Goal: Information Seeking & Learning: Learn about a topic

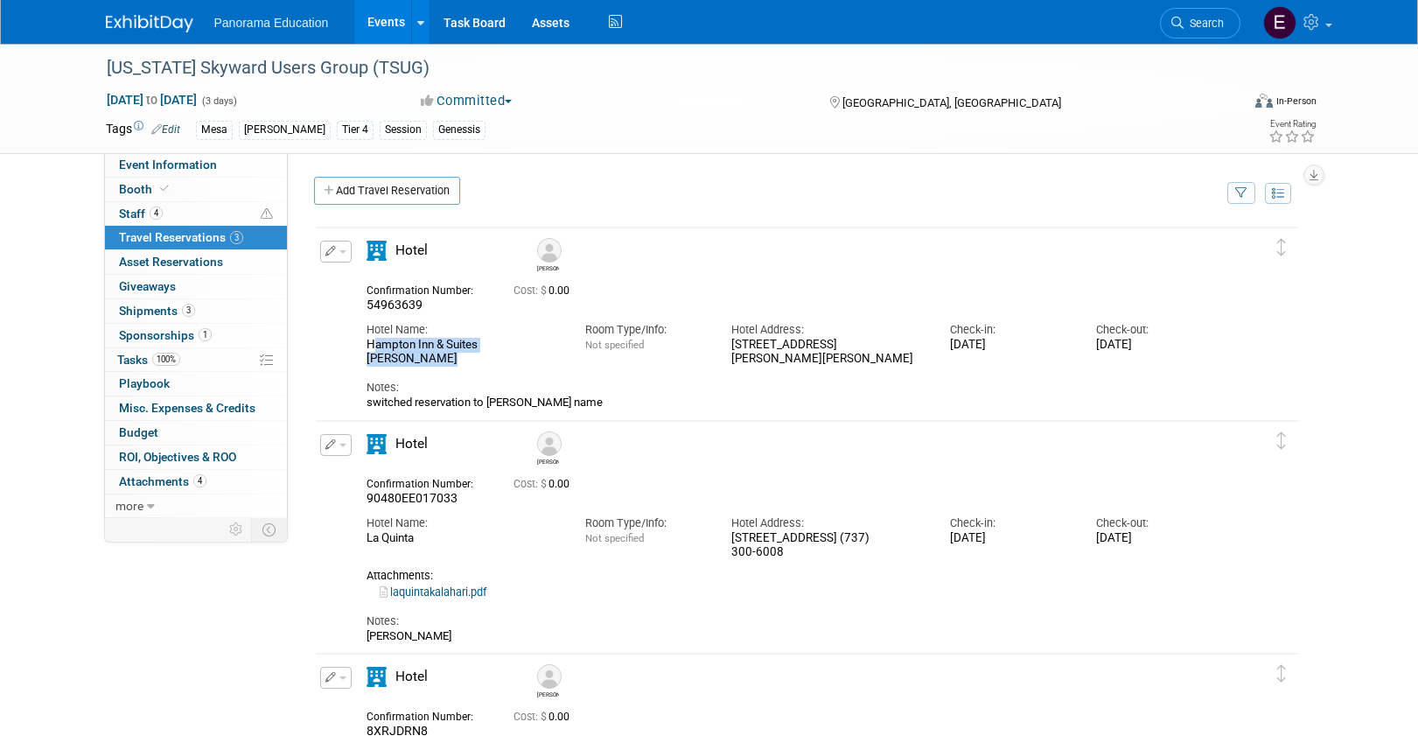
click at [161, 23] on img at bounding box center [149, 23] width 87 height 17
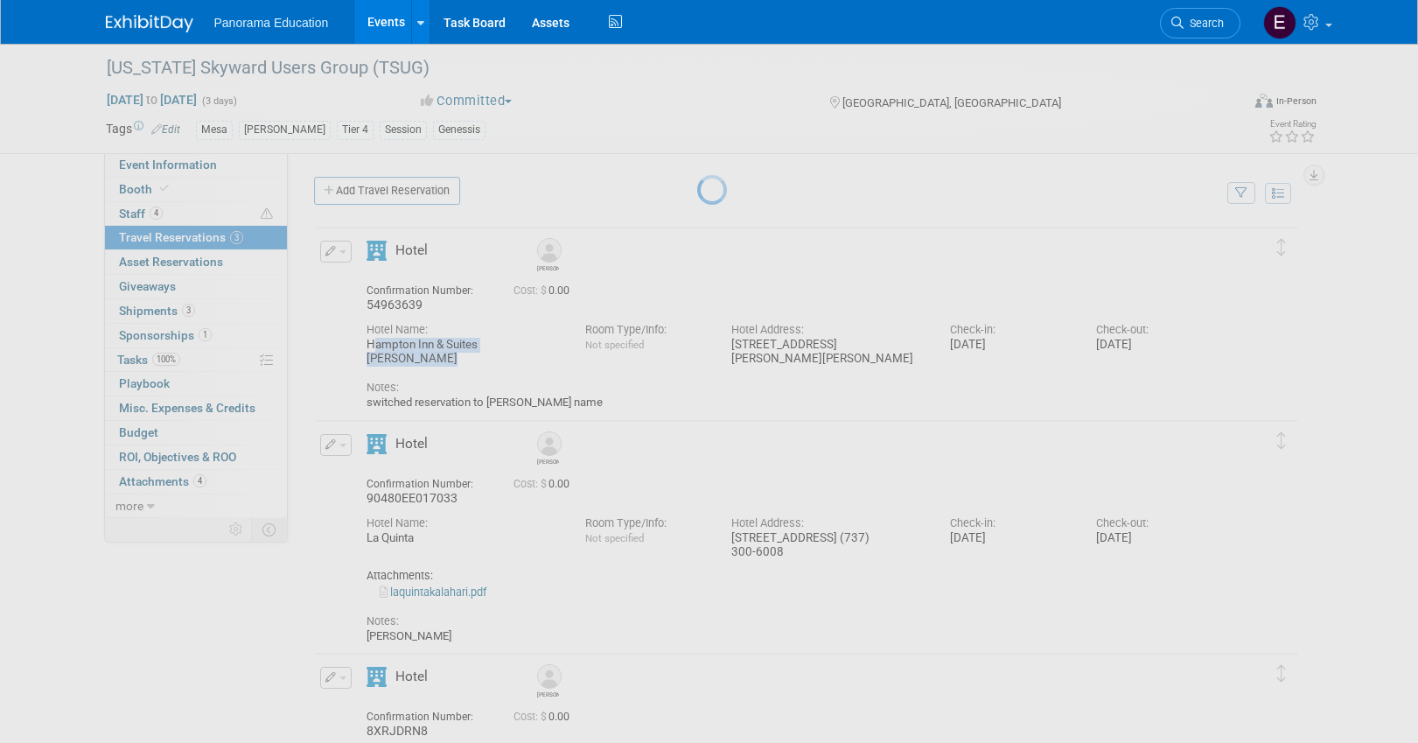
scroll to position [1, 0]
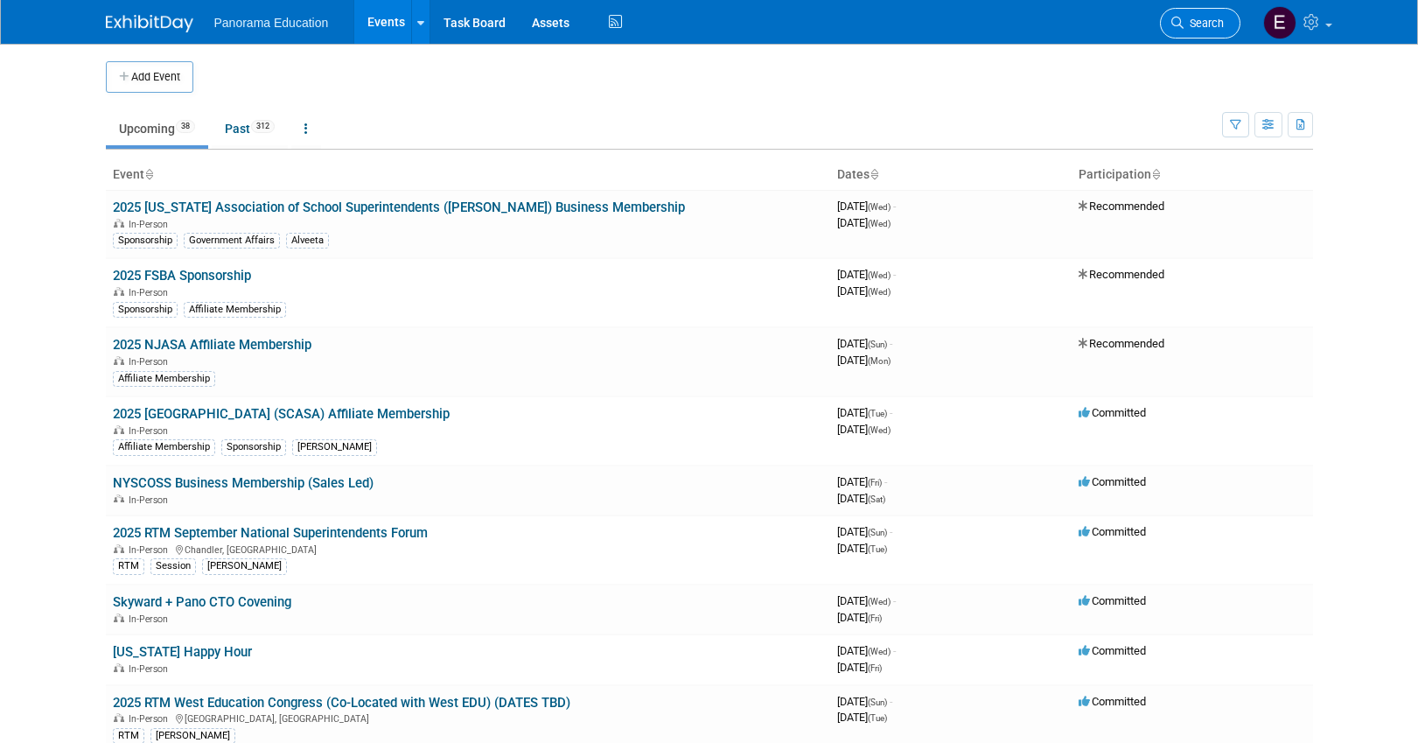
click at [1186, 26] on span "Search" at bounding box center [1204, 23] width 40 height 13
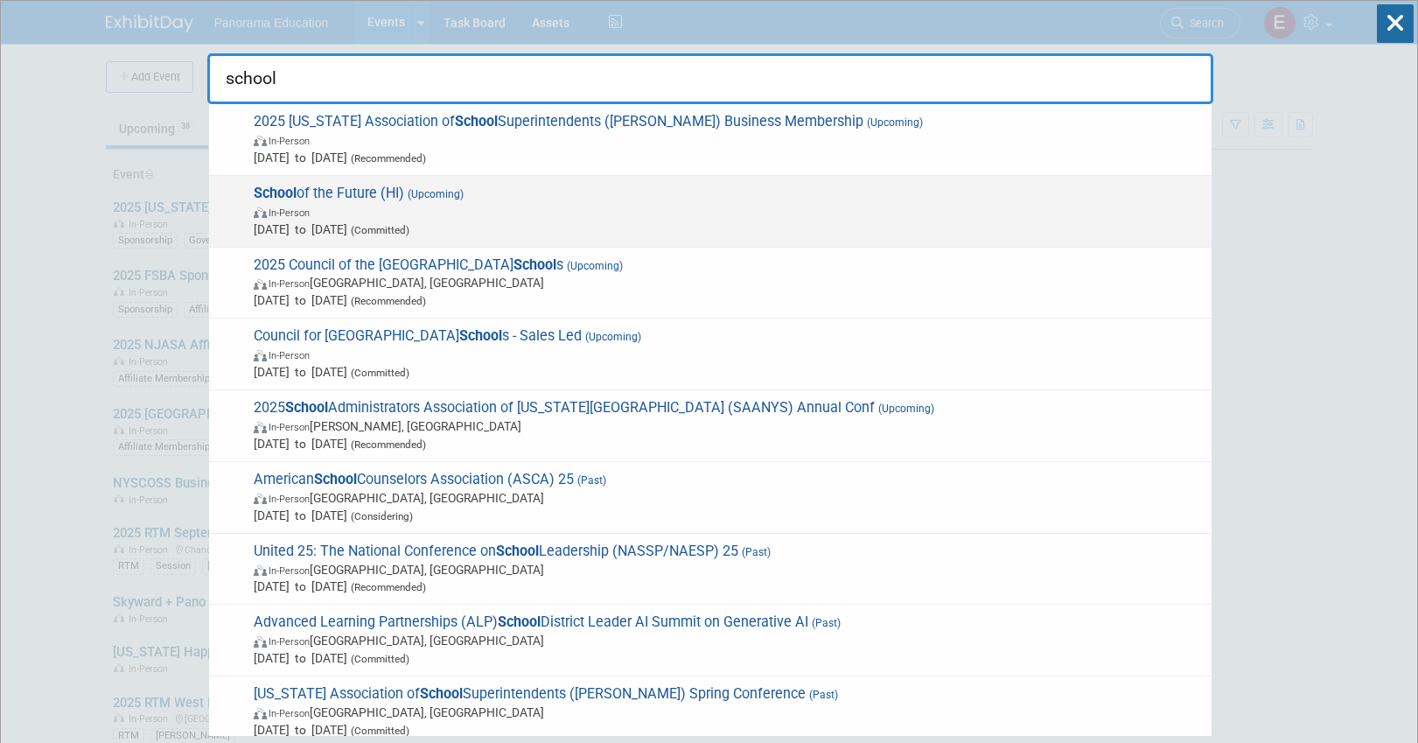
type input "school"
click at [515, 213] on span "In-Person" at bounding box center [728, 211] width 949 height 17
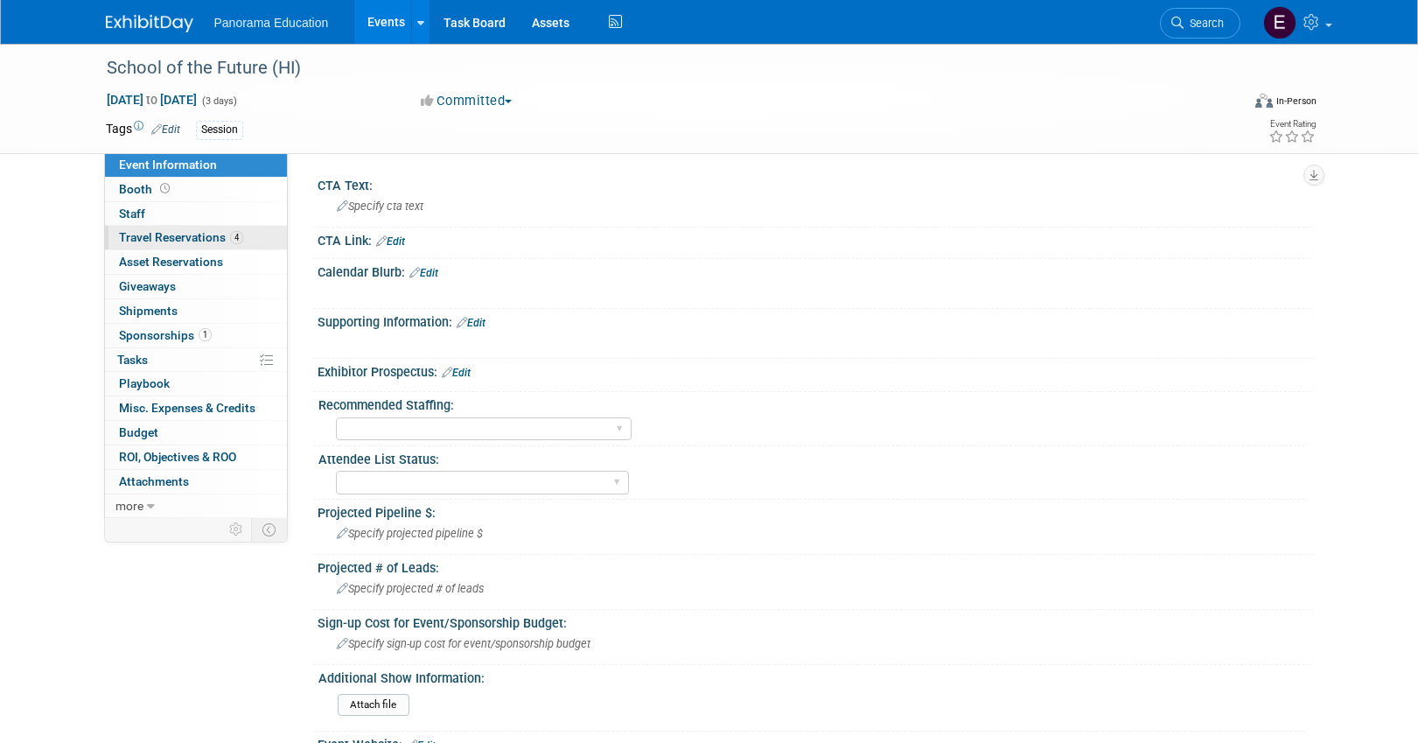
click at [213, 226] on link "4 Travel Reservations 4" at bounding box center [196, 238] width 182 height 24
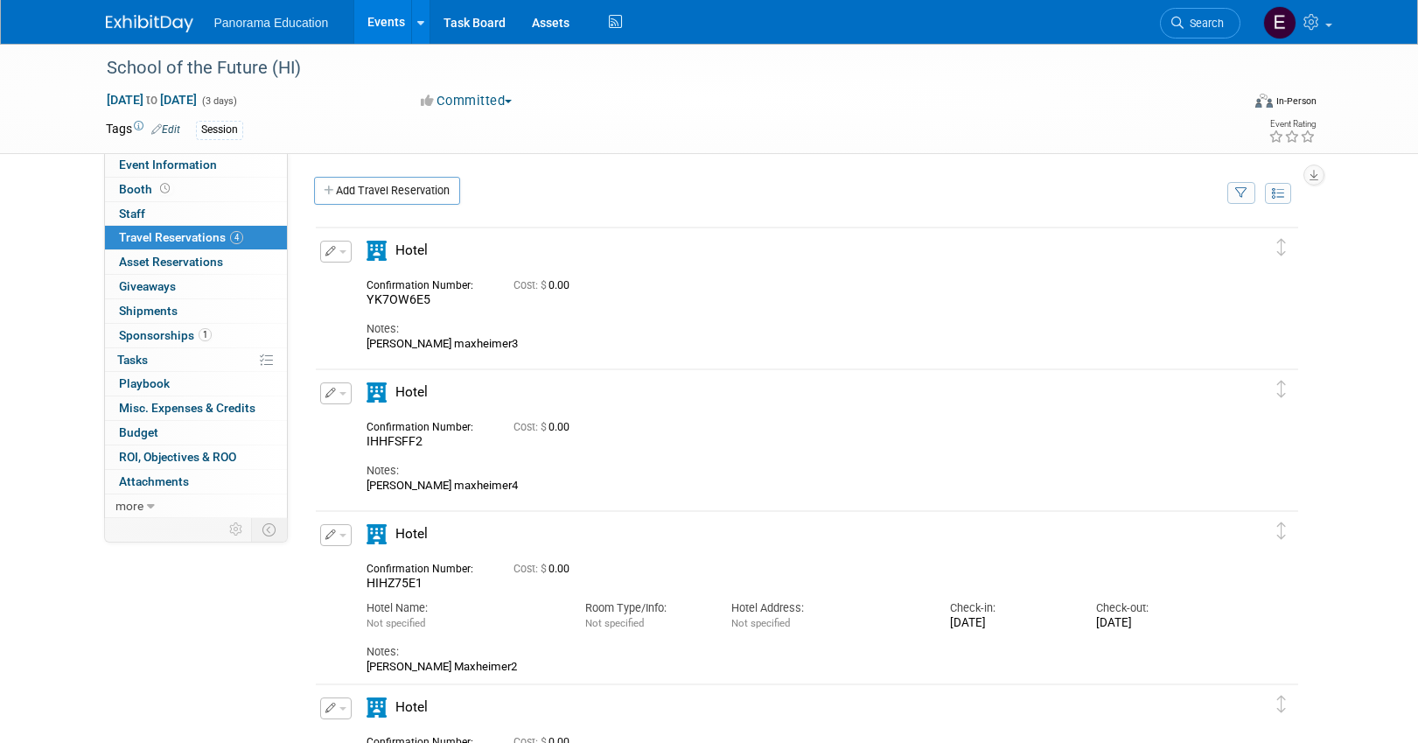
click at [201, 339] on span "1" at bounding box center [205, 334] width 13 height 13
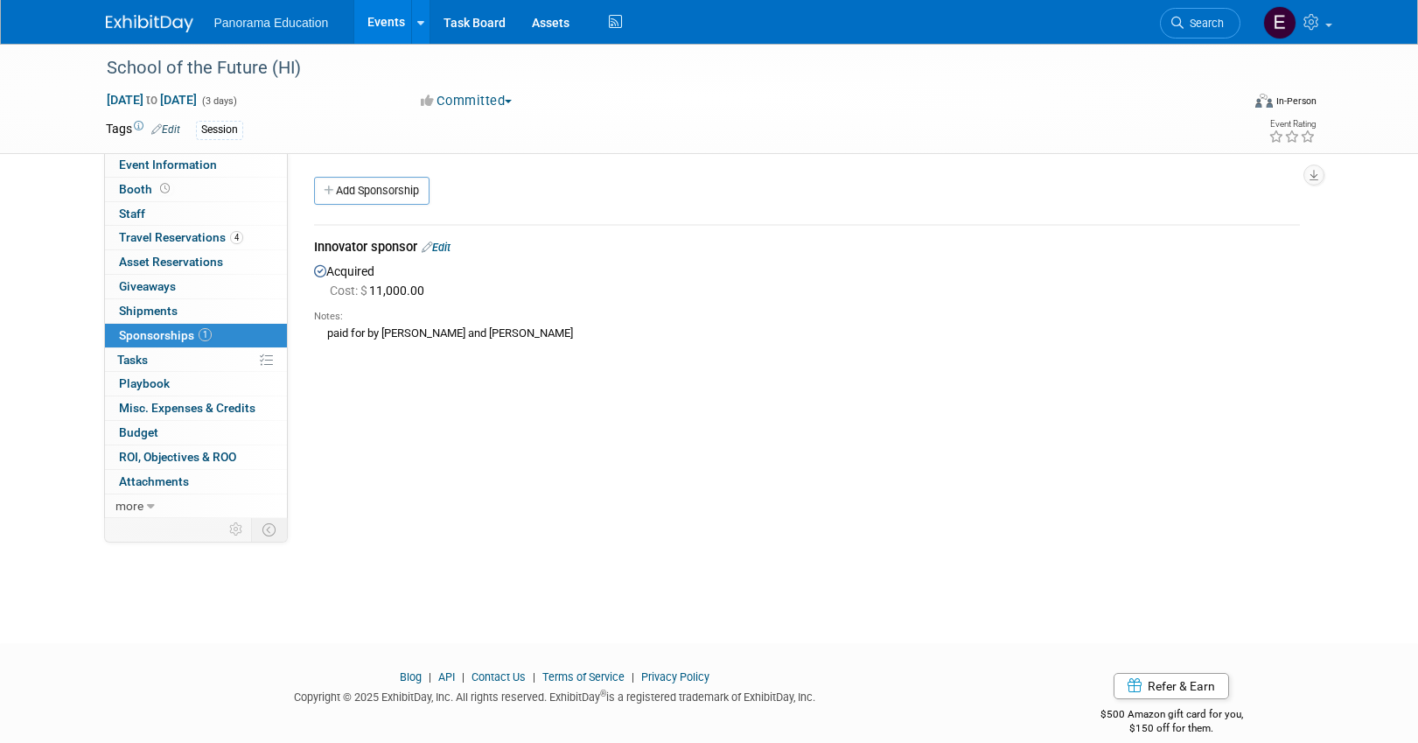
click at [437, 335] on div "paid for by justin and sarah" at bounding box center [807, 333] width 986 height 18
click at [185, 168] on span "Event Information" at bounding box center [168, 164] width 98 height 14
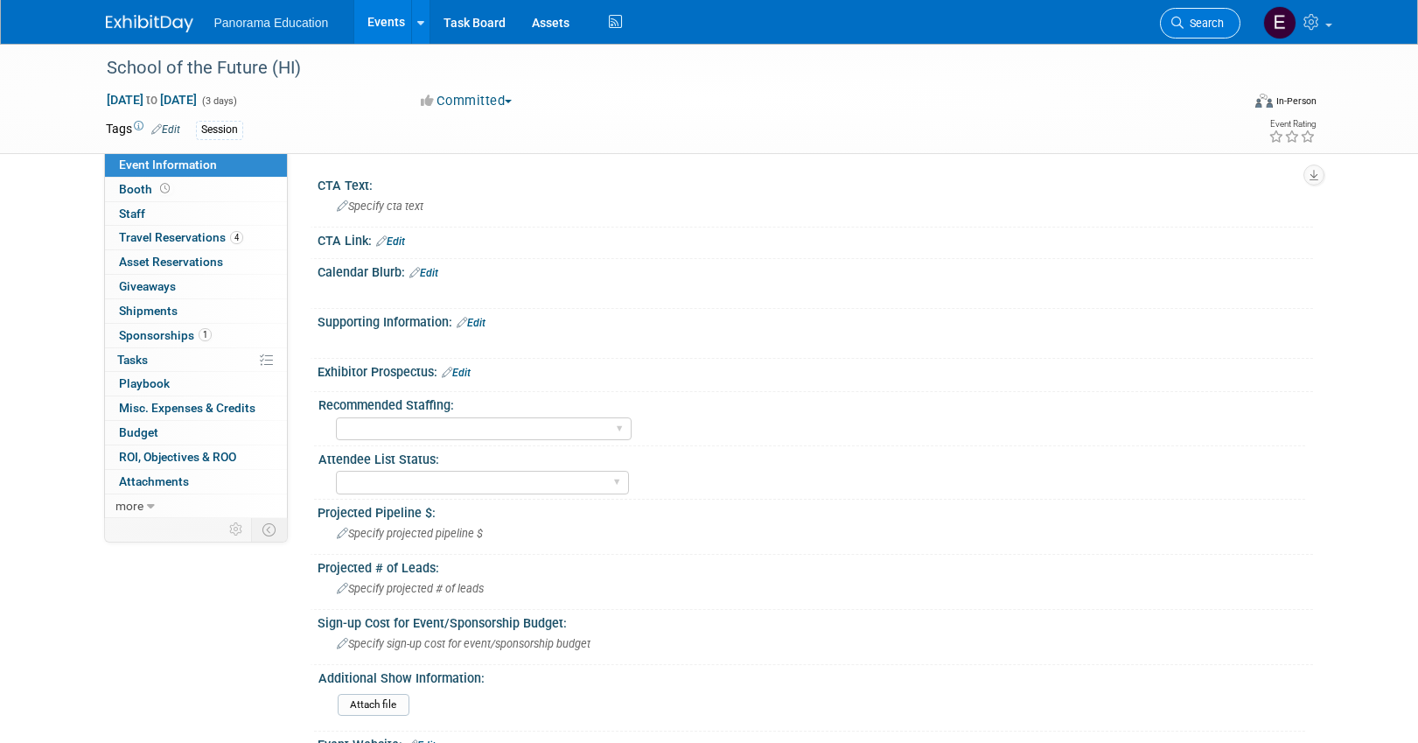
click at [1232, 29] on link "Search" at bounding box center [1200, 23] width 80 height 31
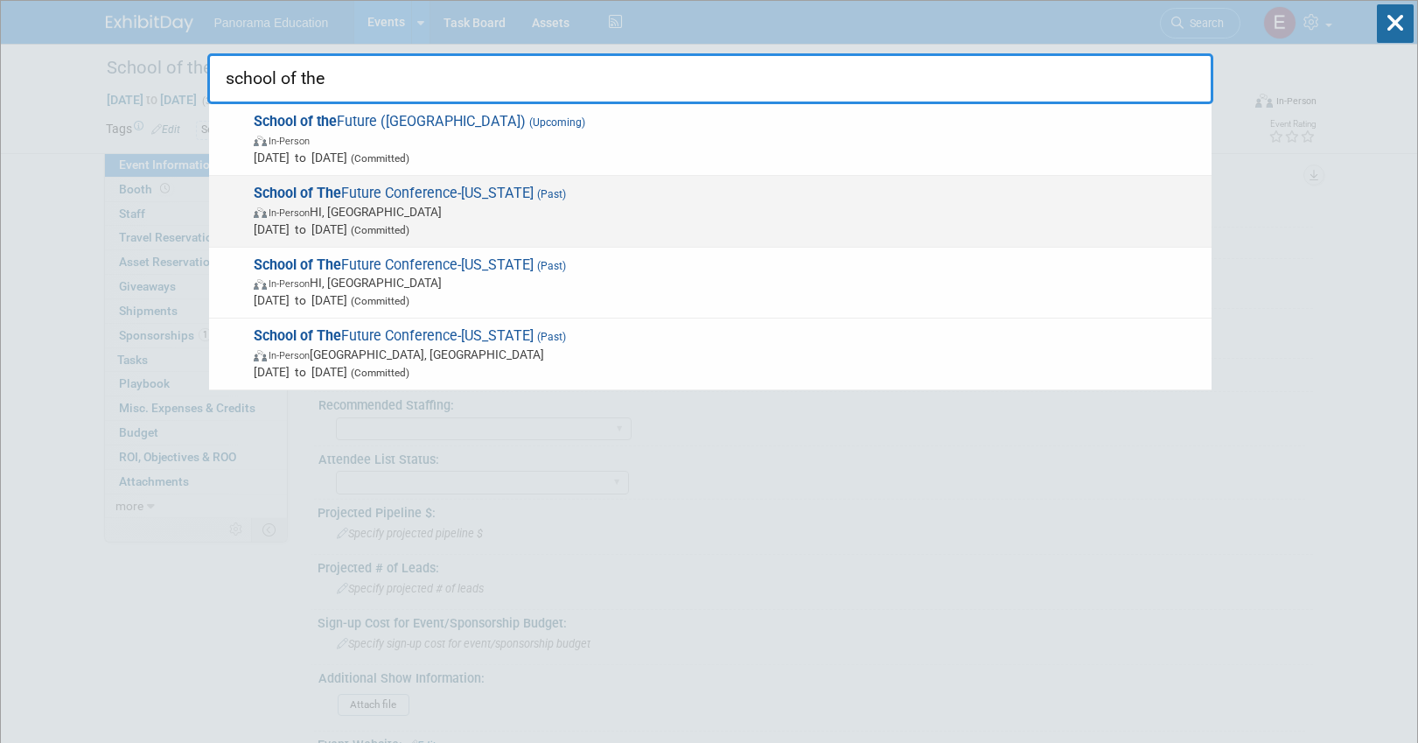
type input "school of the"
click at [476, 212] on span "In-Person HI, United States" at bounding box center [728, 211] width 949 height 17
